Goal: Information Seeking & Learning: Learn about a topic

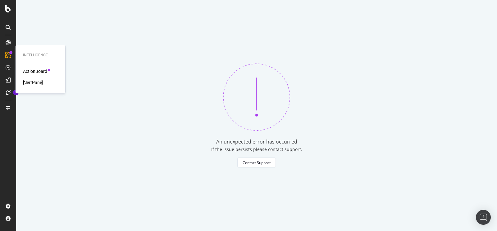
click at [33, 80] on div "AlertPanel" at bounding box center [33, 82] width 20 height 6
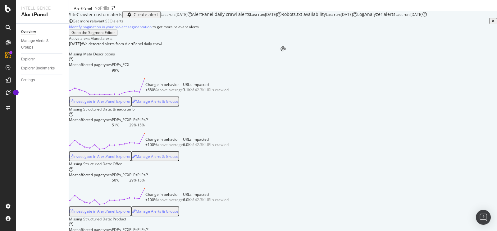
scroll to position [42, 0]
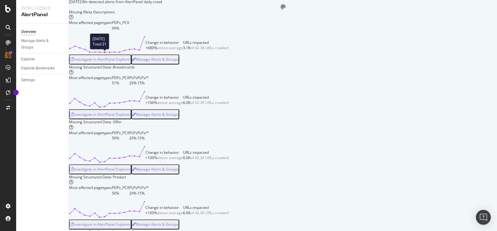
click at [134, 53] on icon at bounding box center [107, 44] width 76 height 17
click at [129, 62] on div "Investigate in AlertPanel Explorer" at bounding box center [100, 59] width 61 height 4
click at [131, 118] on div "Investigate in AlertPanel Explorer" at bounding box center [100, 114] width 61 height 8
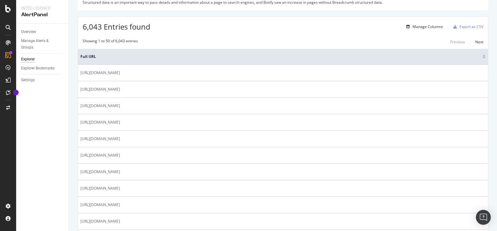
scroll to position [86, 0]
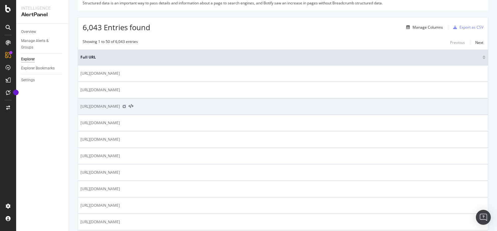
click at [126, 105] on icon at bounding box center [125, 106] width 4 height 4
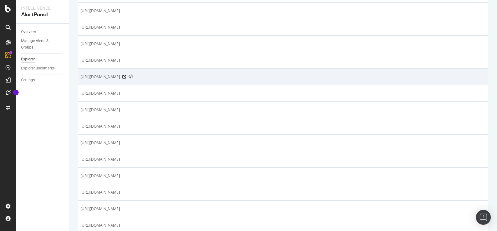
scroll to position [180, 0]
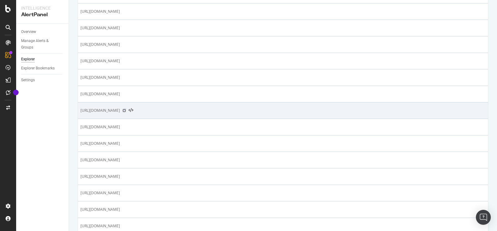
click at [126, 109] on icon at bounding box center [125, 111] width 4 height 4
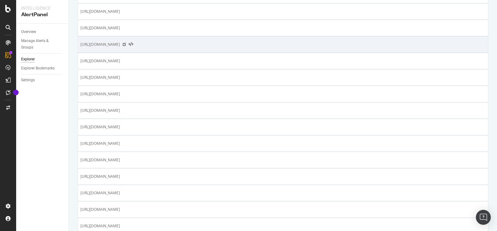
click at [126, 43] on icon at bounding box center [125, 45] width 4 height 4
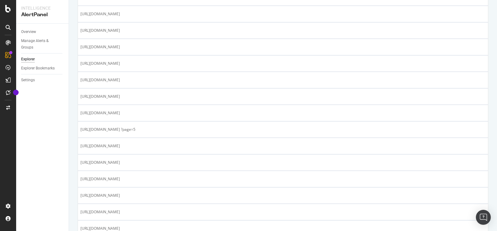
scroll to position [528, 0]
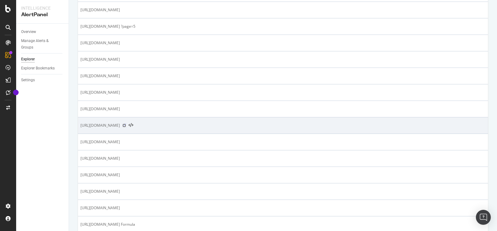
click at [126, 123] on icon at bounding box center [125, 125] width 4 height 4
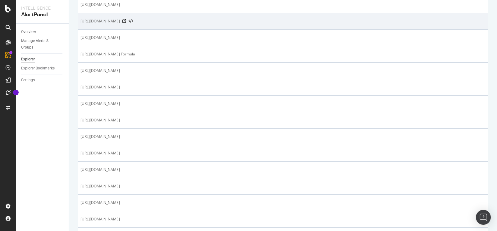
scroll to position [706, 0]
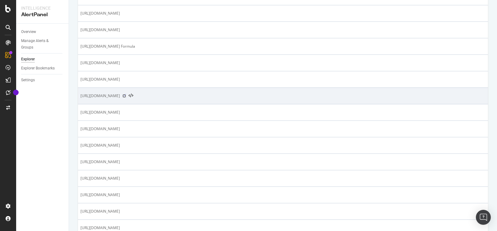
click at [126, 94] on icon at bounding box center [125, 96] width 4 height 4
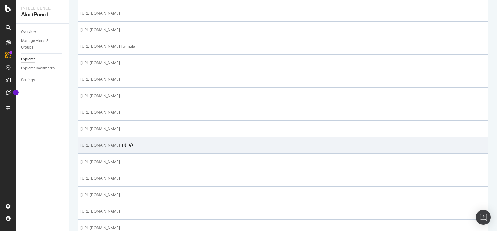
scroll to position [763, 0]
